Goal: Task Accomplishment & Management: Complete application form

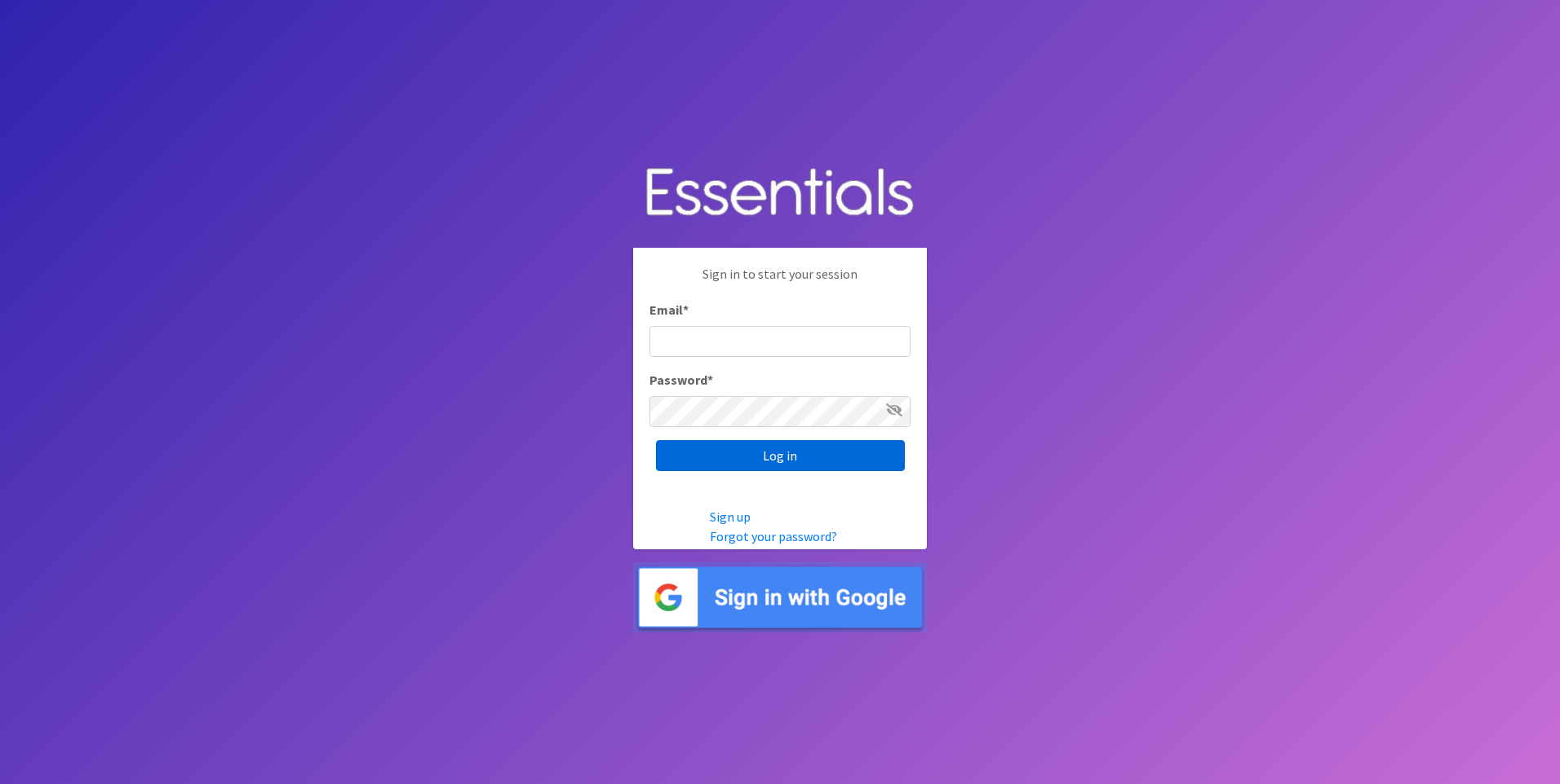
type input "[EMAIL_ADDRESS][DOMAIN_NAME]"
click at [728, 460] on input "Log in" at bounding box center [780, 456] width 249 height 31
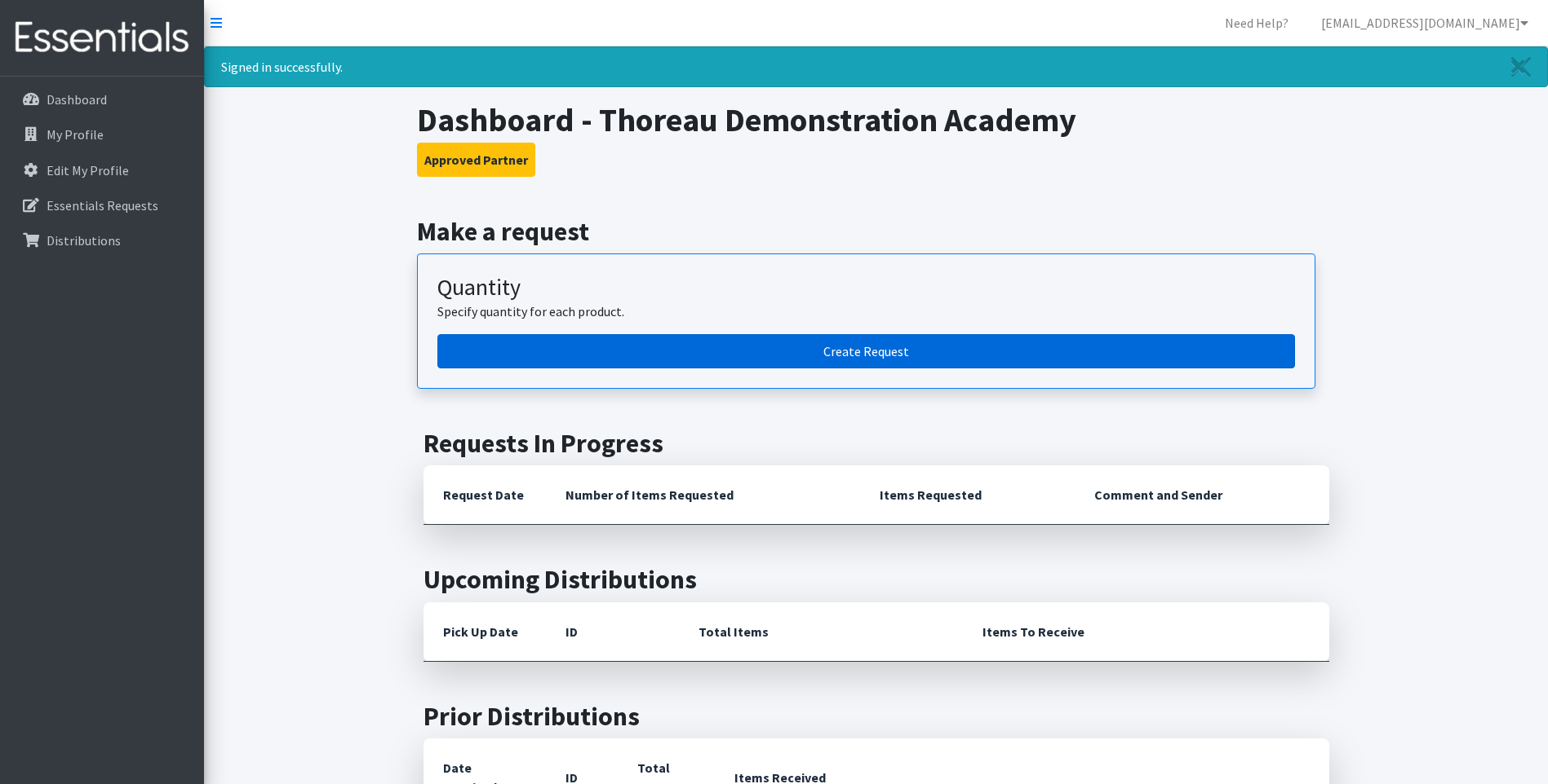
click at [726, 356] on link "Create Request" at bounding box center [865, 351] width 857 height 34
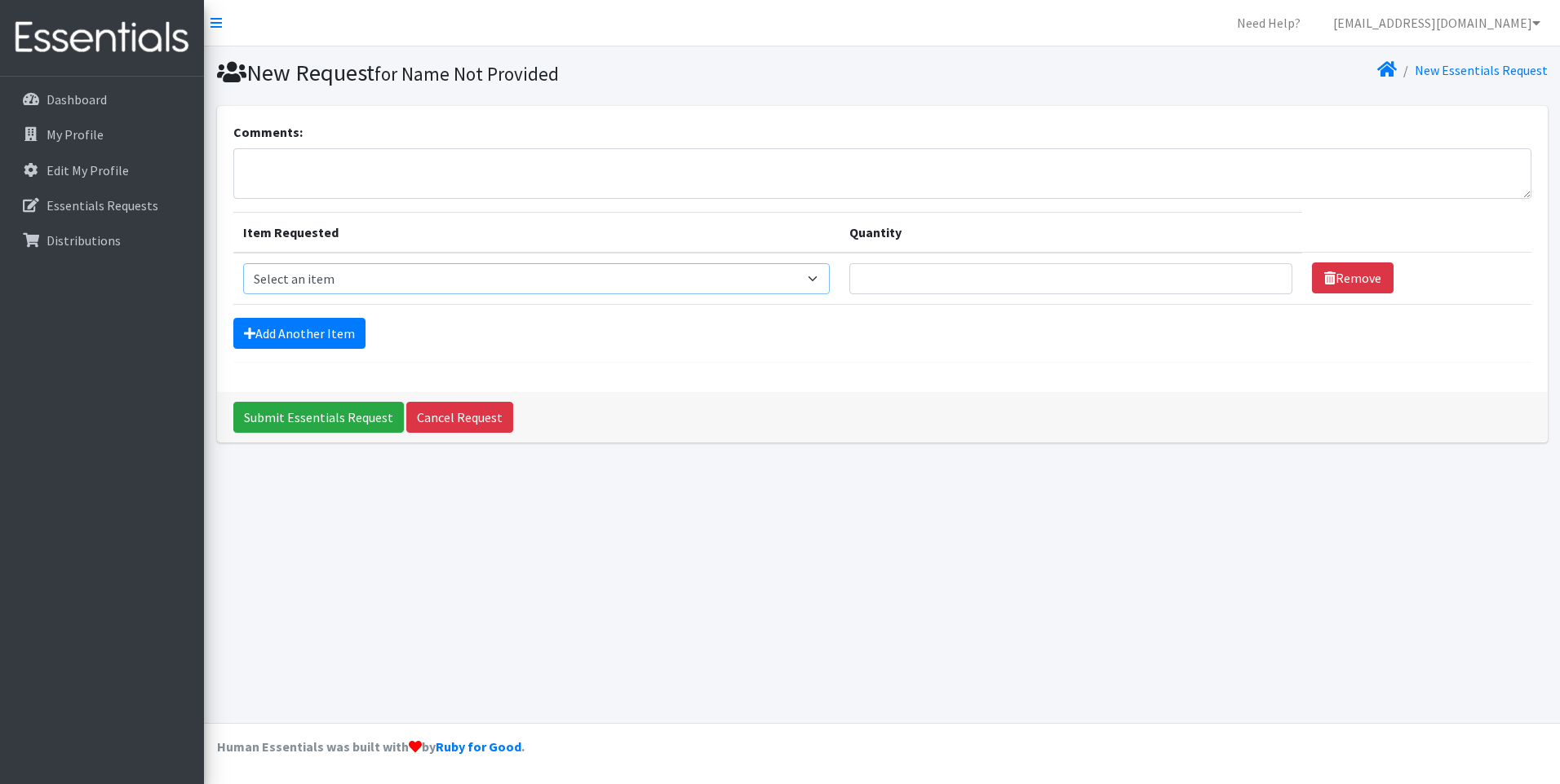
click at [818, 277] on select "Select an item Liners (Pack of 100) Makeup Bag (25) Pads 1 (Pack of 25) Pads 2 …" at bounding box center [537, 279] width 587 height 31
select select "14155"
click at [243, 264] on select "Select an item Liners (Pack of 100) Makeup Bag (25) Pads 1 (Pack of 25) Pads 2 …" at bounding box center [537, 279] width 587 height 31
type input "1"
click at [1263, 283] on input "1" at bounding box center [1070, 279] width 443 height 31
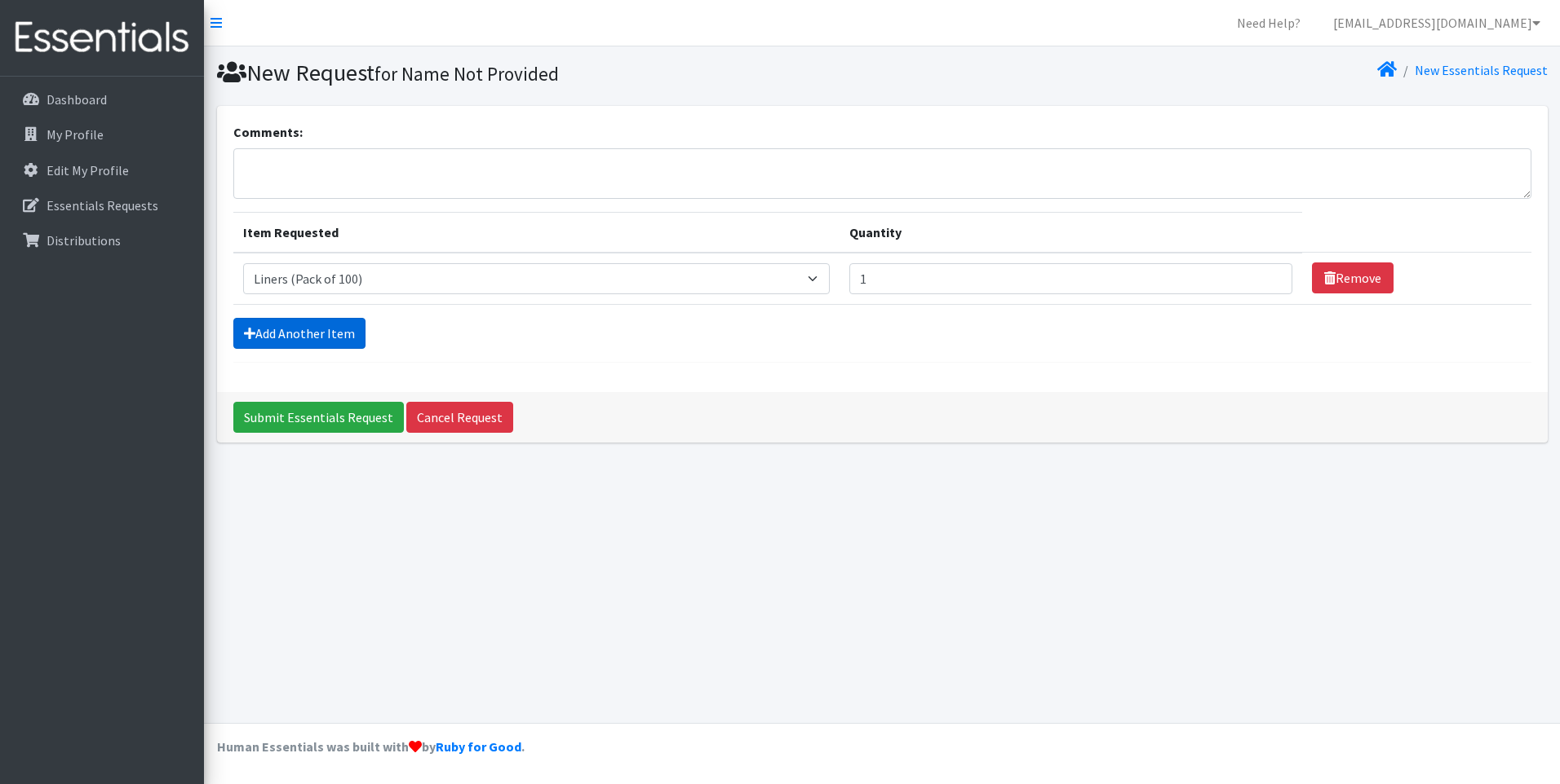
click at [292, 338] on link "Add Another Item" at bounding box center [299, 333] width 132 height 31
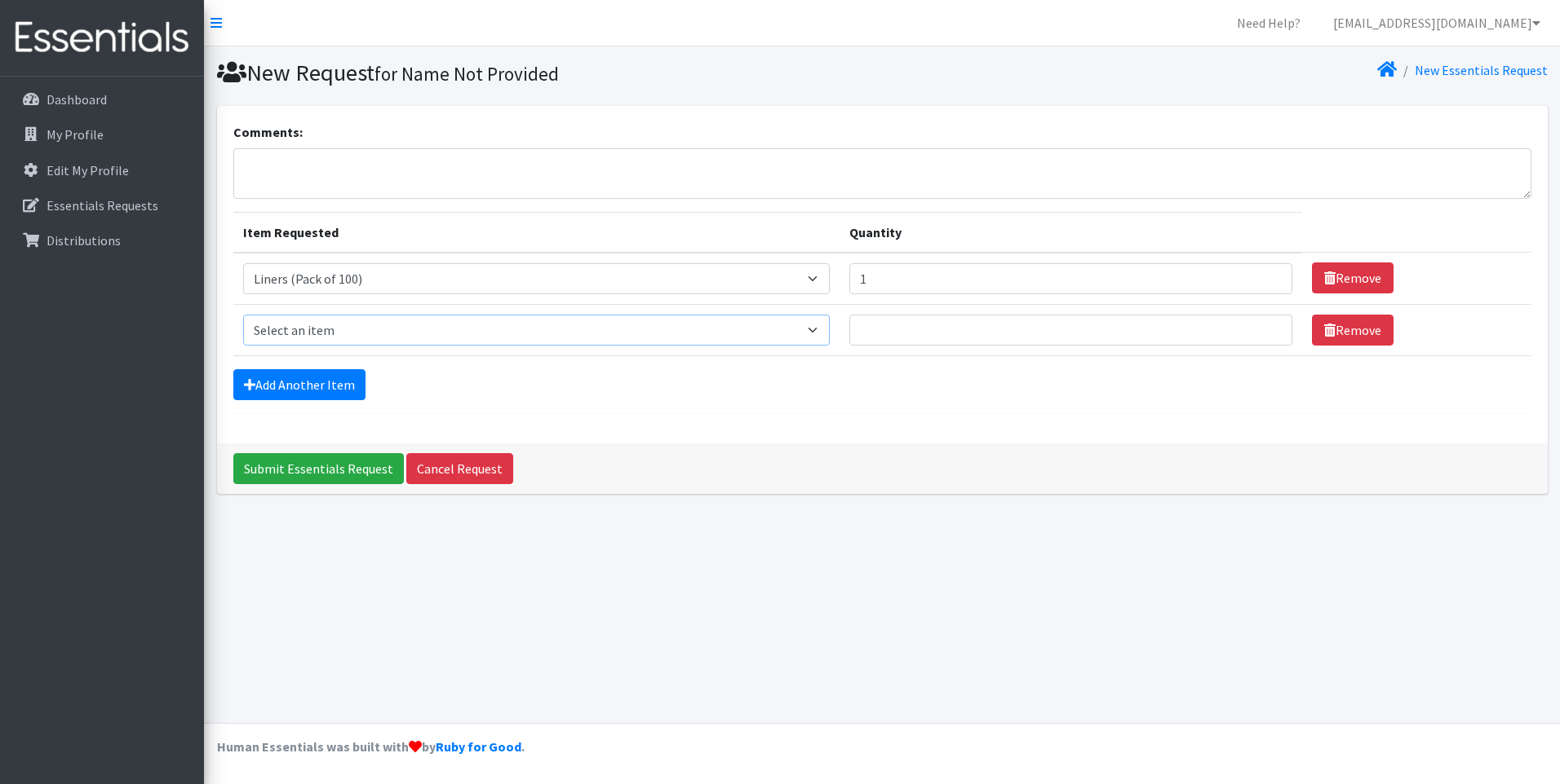
click at [817, 332] on select "Select an item Liners (Pack of 100) Makeup Bag (25) Pads 1 (Pack of 25) Pads 2 …" at bounding box center [537, 329] width 587 height 31
select select "13585"
click at [243, 314] on select "Select an item Liners (Pack of 100) Makeup Bag (25) Pads 1 (Pack of 25) Pads 2 …" at bounding box center [537, 329] width 587 height 31
click at [1245, 324] on input "Quantity" at bounding box center [1070, 329] width 443 height 31
click at [1262, 339] on input "Quantity" at bounding box center [1070, 329] width 443 height 31
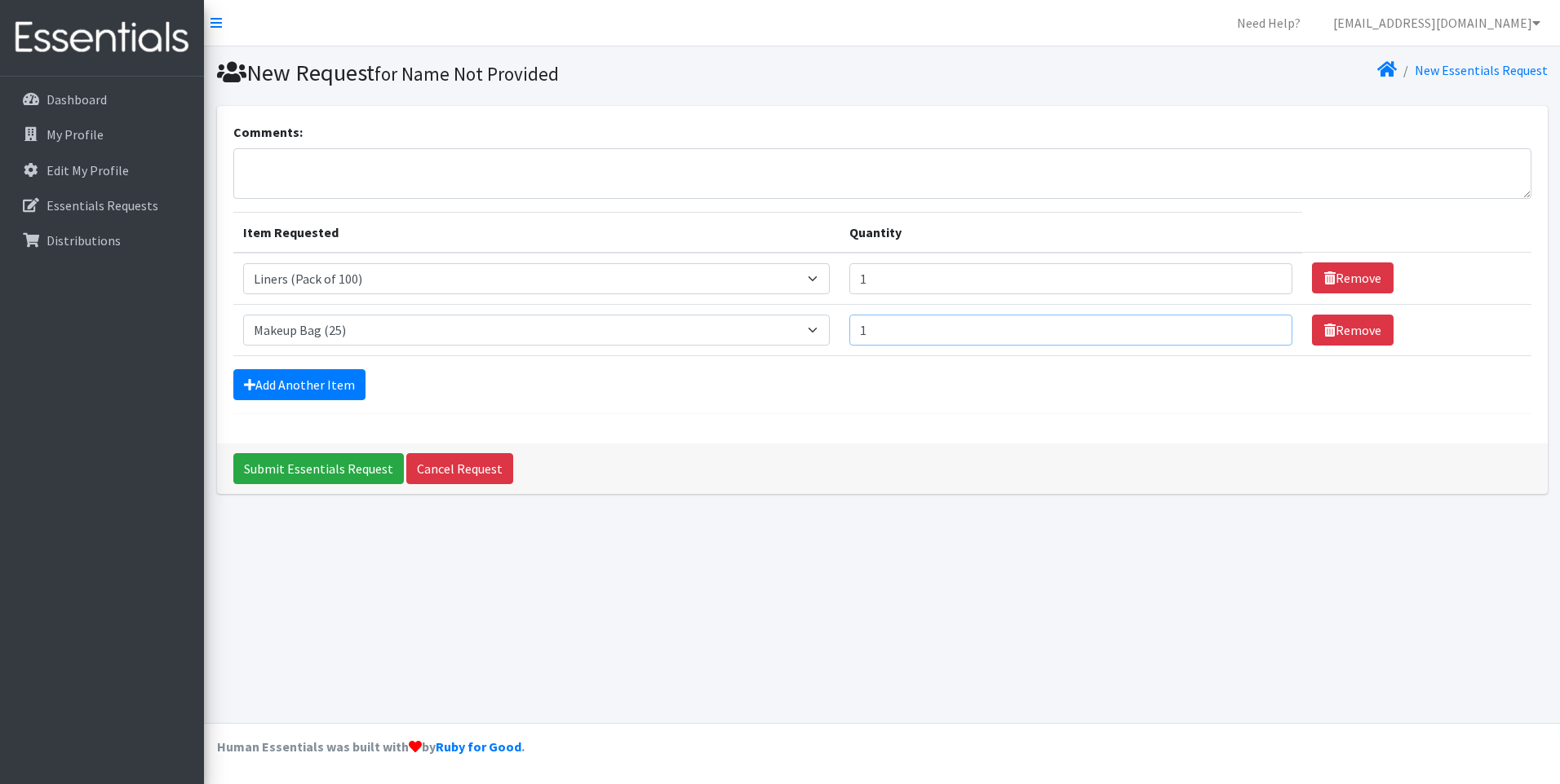
type input "1"
click at [1268, 323] on input "1" at bounding box center [1070, 329] width 443 height 31
click at [311, 386] on link "Add Another Item" at bounding box center [299, 384] width 132 height 31
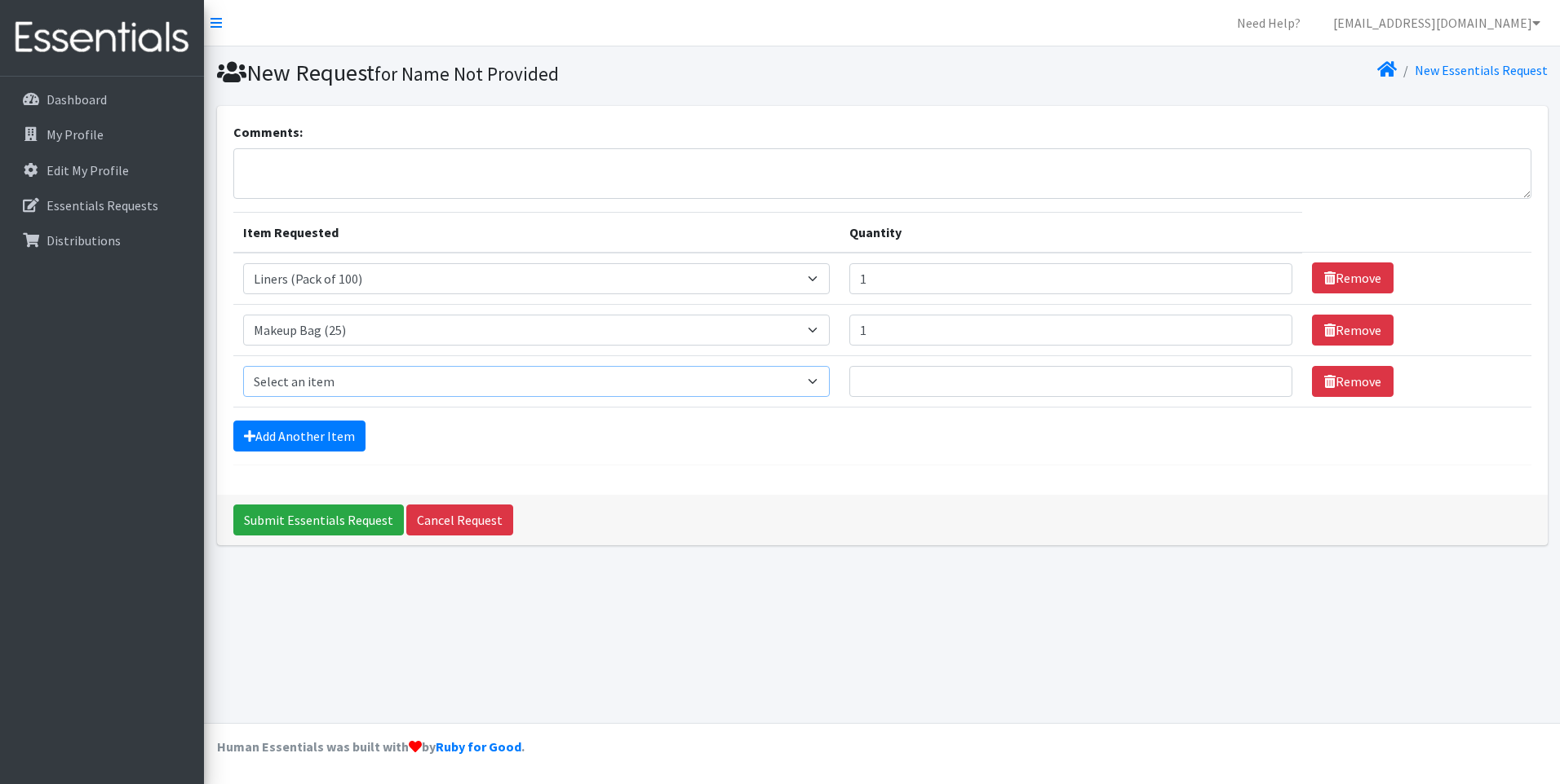
click at [819, 386] on select "Select an item Liners (Pack of 100) Makeup Bag (25) Pads 1 (Pack of 25) Pads 2 …" at bounding box center [537, 381] width 587 height 31
select select "13532"
click at [243, 366] on select "Select an item Liners (Pack of 100) Makeup Bag (25) Pads 1 (Pack of 25) Pads 2 …" at bounding box center [537, 381] width 587 height 31
type input "1"
click at [1268, 387] on input "1" at bounding box center [1070, 381] width 443 height 31
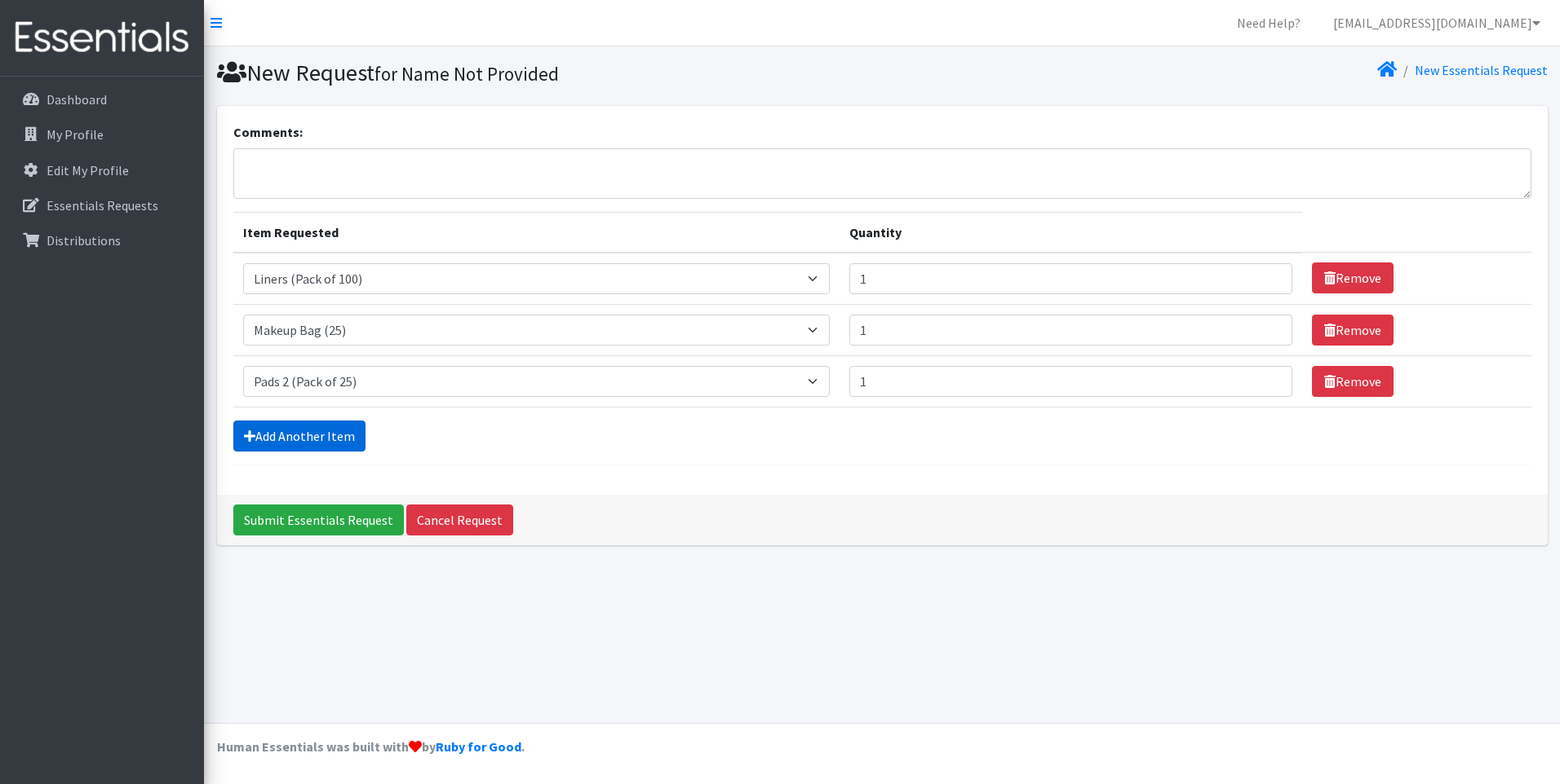
click at [296, 438] on link "Add Another Item" at bounding box center [299, 436] width 132 height 31
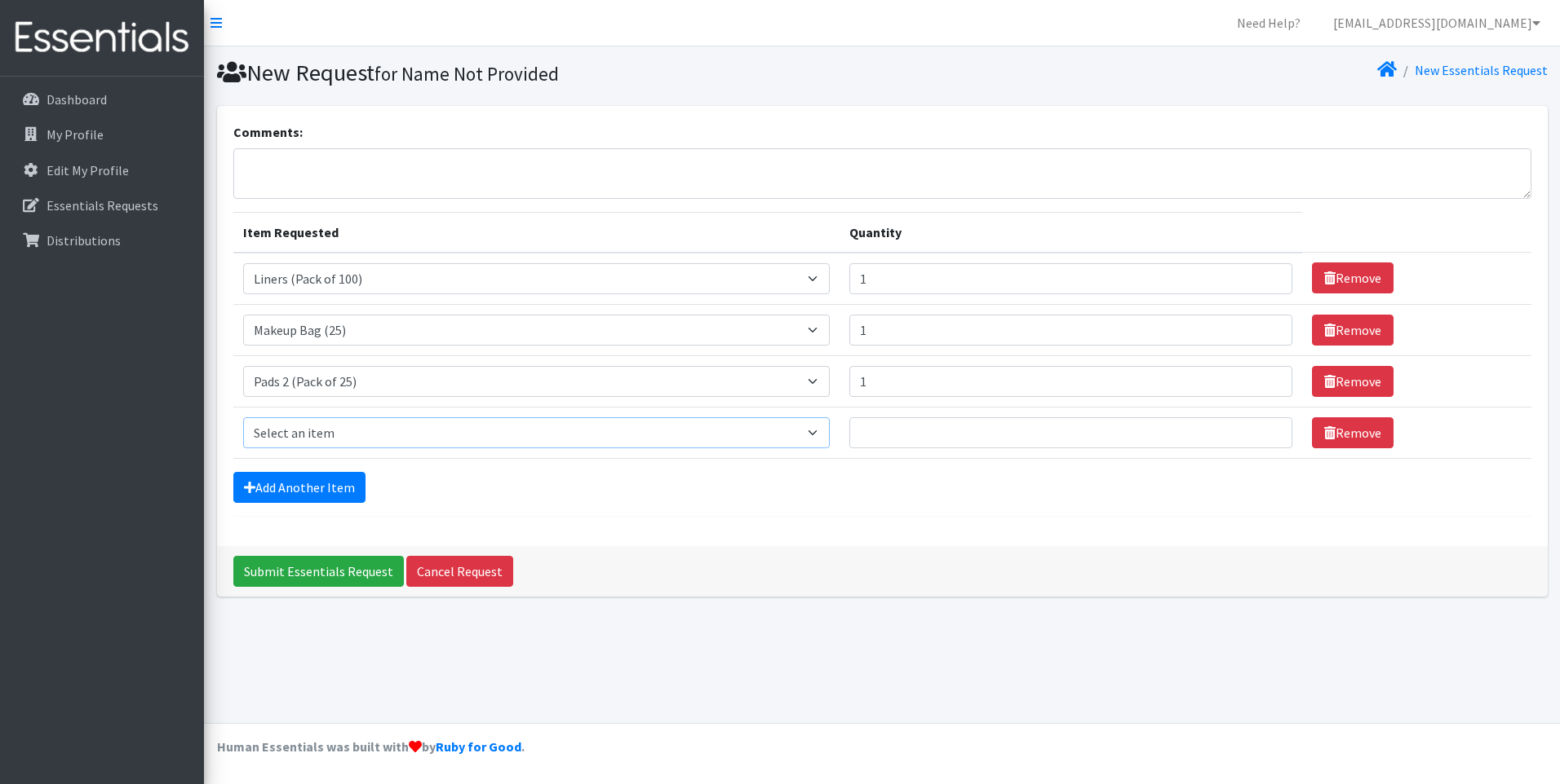
click at [816, 428] on select "Select an item Liners (Pack of 100) Makeup Bag (25) Pads 1 (Pack of 25) Pads 2 …" at bounding box center [537, 433] width 587 height 31
select select "13534"
click at [243, 418] on select "Select an item Liners (Pack of 100) Makeup Bag (25) Pads 1 (Pack of 25) Pads 2 …" at bounding box center [537, 433] width 587 height 31
type input "1"
click at [1262, 435] on input "1" at bounding box center [1070, 433] width 443 height 31
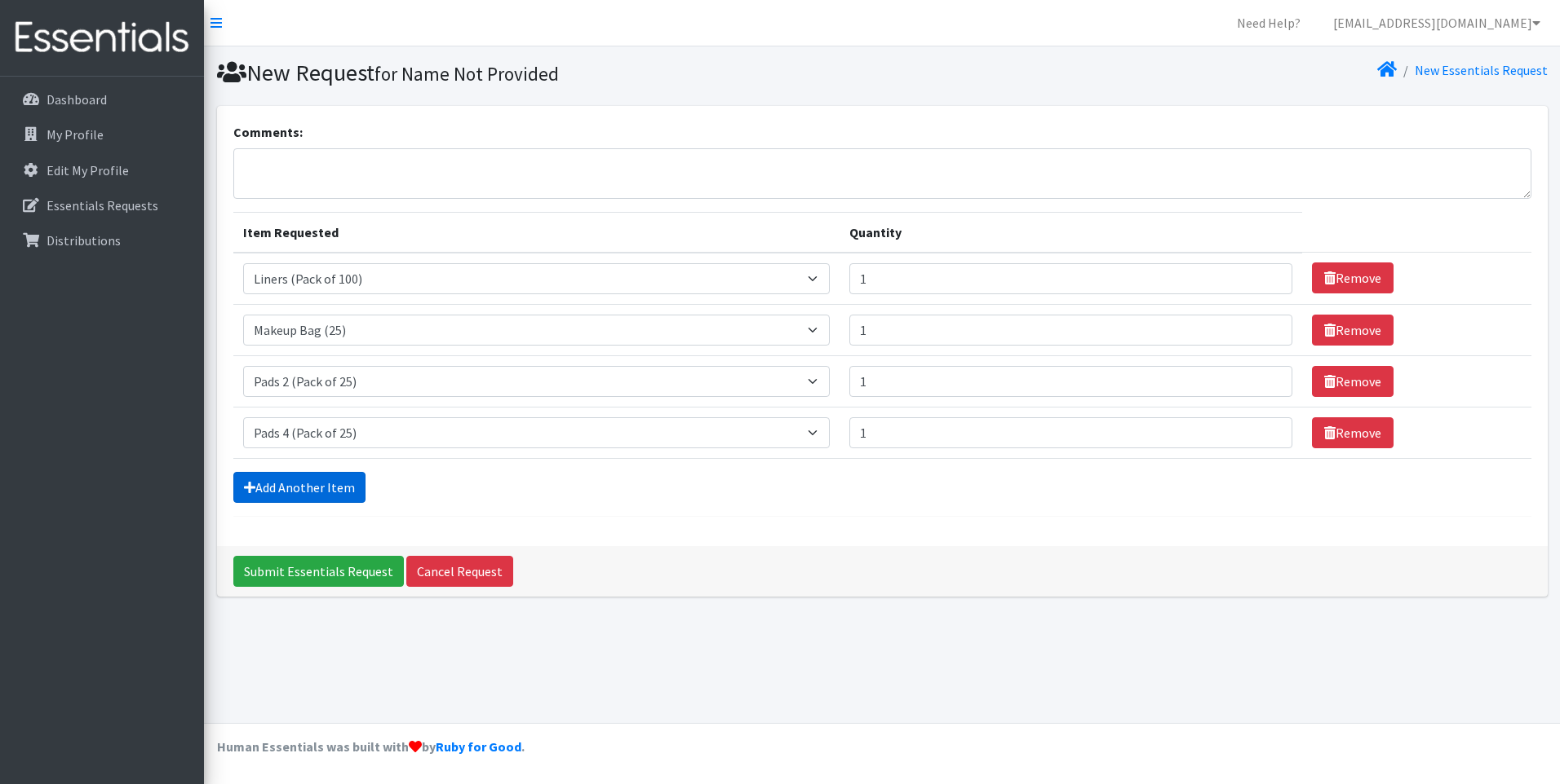
click at [281, 486] on link "Add Another Item" at bounding box center [299, 488] width 132 height 31
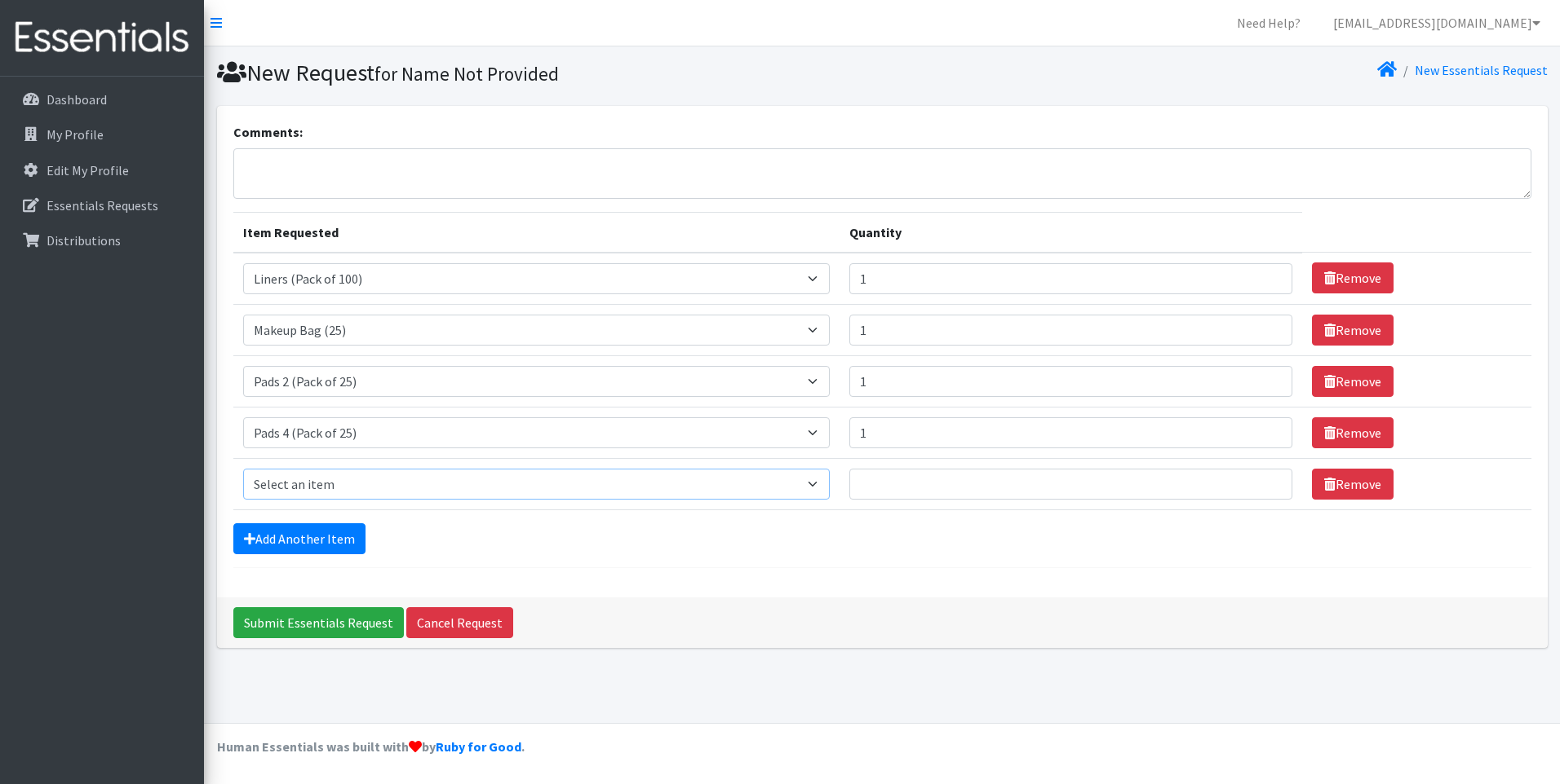
click at [821, 480] on select "Select an item Liners (Pack of 100) Makeup Bag (25) Pads 1 (Pack of 25) Pads 2 …" at bounding box center [537, 484] width 587 height 31
select select "13531"
click at [243, 469] on select "Select an item Liners (Pack of 100) Makeup Bag (25) Pads 1 (Pack of 25) Pads 2 …" at bounding box center [537, 484] width 587 height 31
click at [1003, 482] on input "Quantity" at bounding box center [1070, 484] width 443 height 31
type input "1"
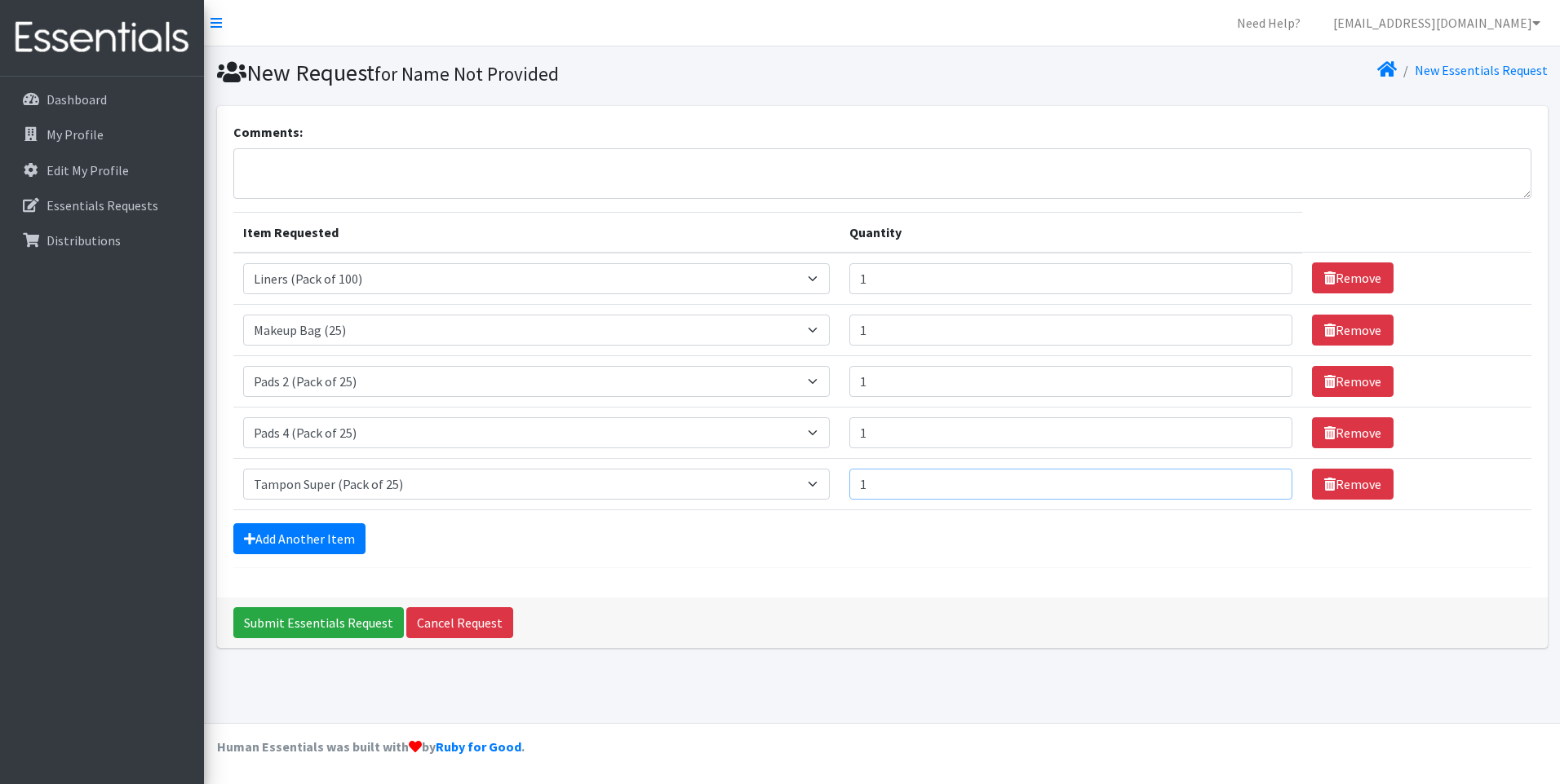
click at [1262, 486] on input "1" at bounding box center [1070, 484] width 443 height 31
click at [298, 612] on input "Submit Essentials Request" at bounding box center [318, 623] width 170 height 31
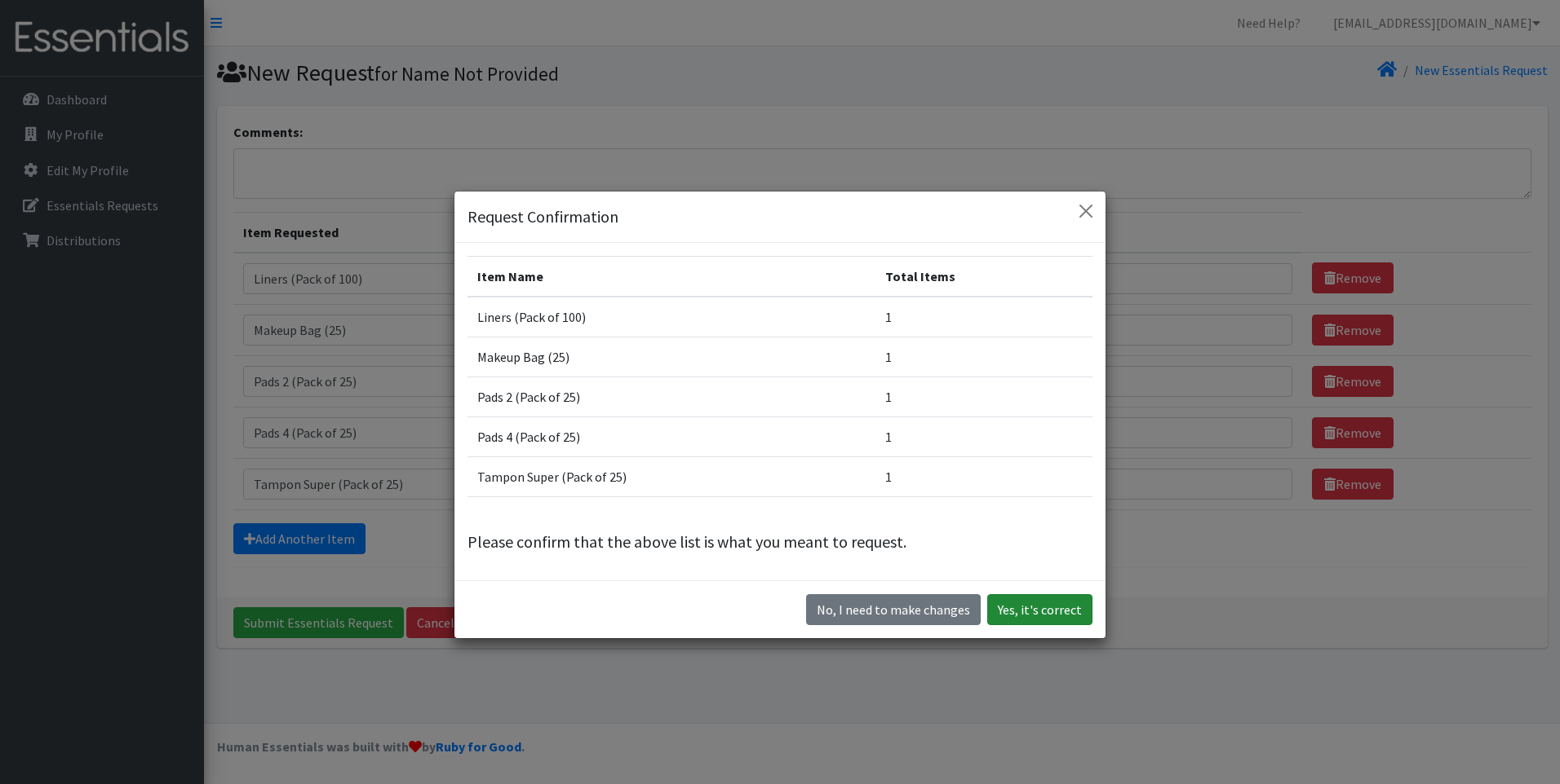
click at [1052, 617] on button "Yes, it's correct" at bounding box center [1040, 609] width 106 height 31
